Goal: Find specific page/section: Find specific page/section

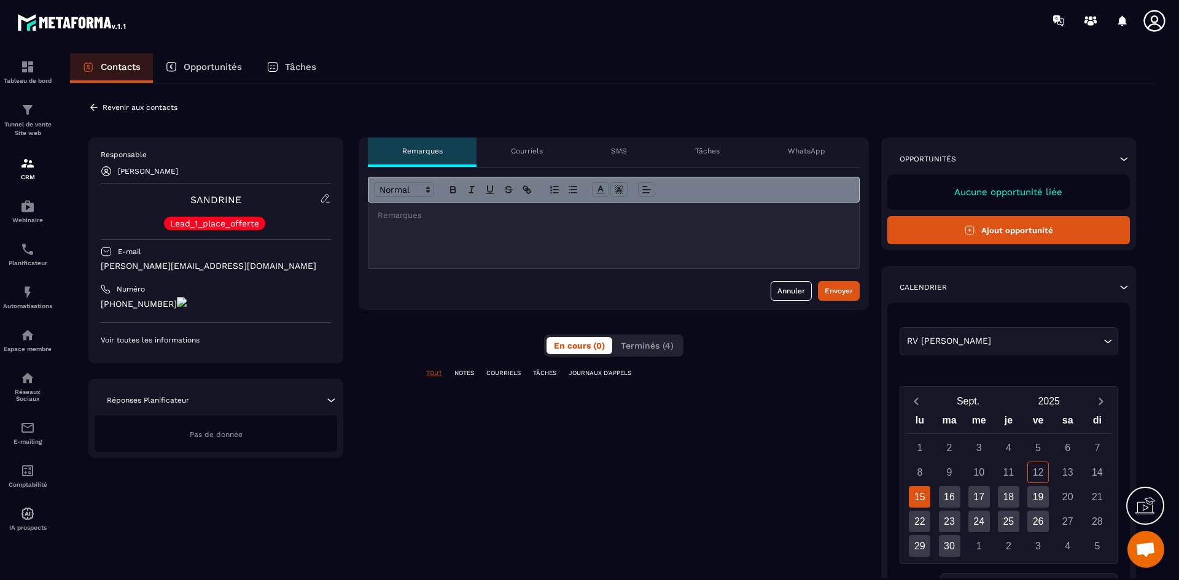
click at [533, 151] on p "Courriels" at bounding box center [527, 151] width 32 height 10
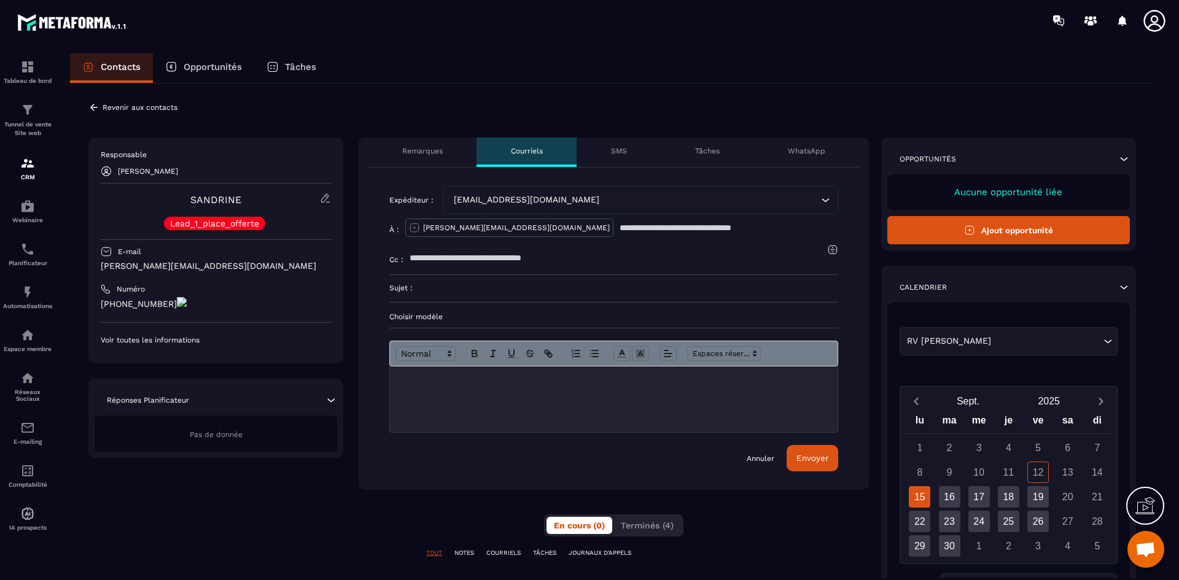
click at [827, 201] on icon "Search for option" at bounding box center [825, 200] width 12 height 12
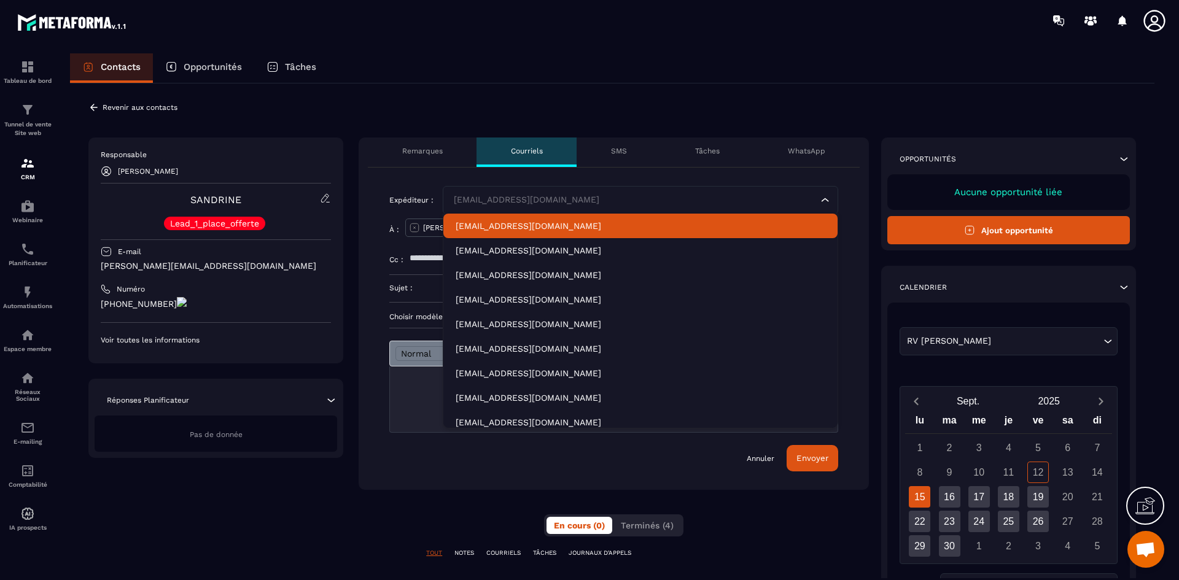
scroll to position [6, 0]
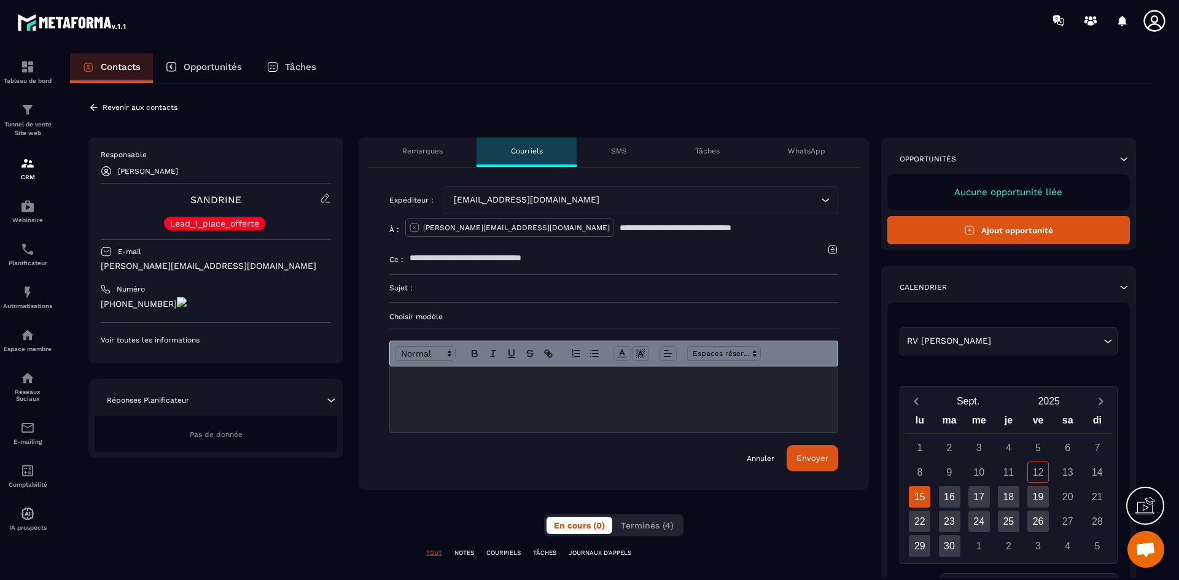
click at [824, 199] on icon "Search for option" at bounding box center [825, 200] width 12 height 12
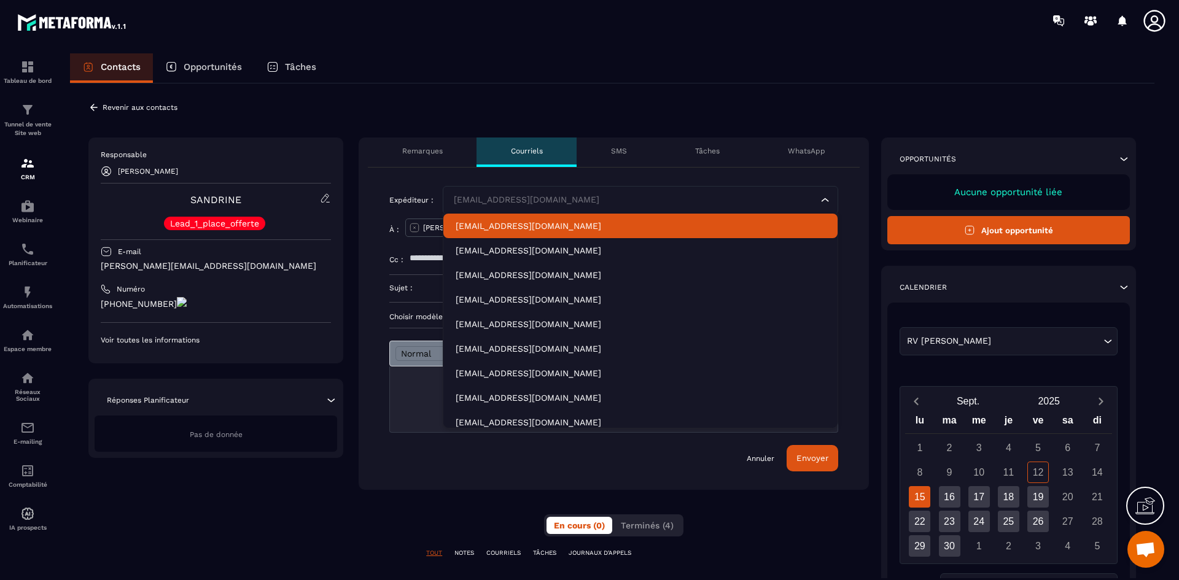
click at [824, 199] on icon "Search for option" at bounding box center [825, 200] width 12 height 12
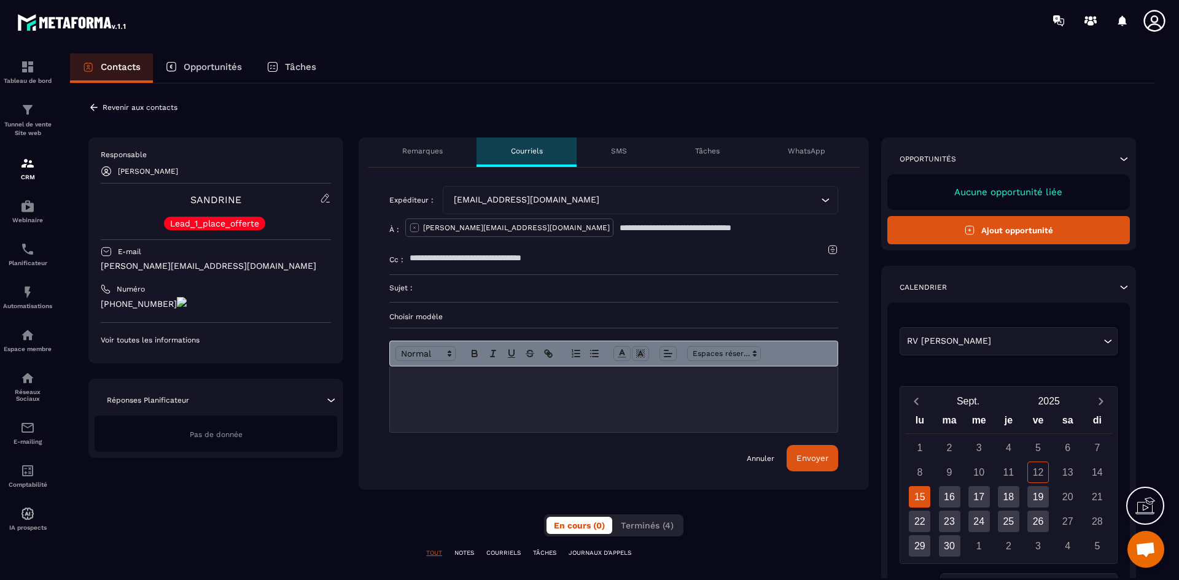
click at [584, 117] on div "Revenir aux contacts Responsable [PERSON_NAME] Lead_1_place_offerte E-mail [PER…" at bounding box center [612, 435] width 1084 height 705
click at [155, 103] on p "Revenir aux contacts" at bounding box center [140, 107] width 75 height 9
